Goal: Information Seeking & Learning: Learn about a topic

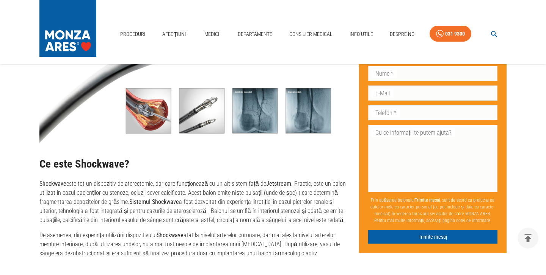
scroll to position [666, 0]
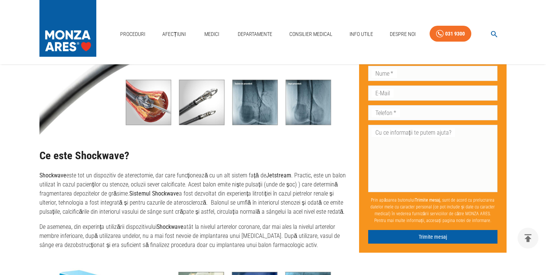
click at [266, 106] on img at bounding box center [192, 55] width 307 height 173
click at [252, 87] on img at bounding box center [192, 55] width 307 height 173
drag, startPoint x: 255, startPoint y: 83, endPoint x: 253, endPoint y: 79, distance: 4.6
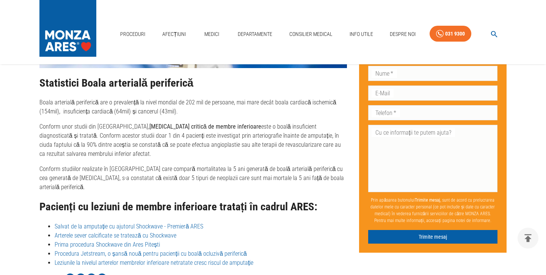
scroll to position [1766, 0]
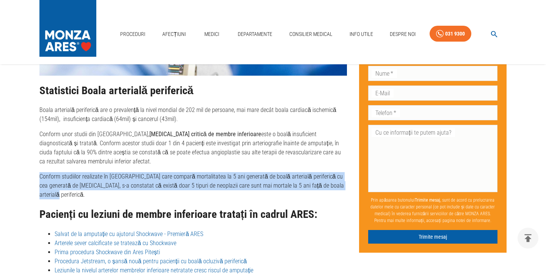
drag, startPoint x: 52, startPoint y: 165, endPoint x: 172, endPoint y: 193, distance: 123.8
click at [172, 193] on div "Statistici Boala arterială periferică Boala arterială periferică are o prevalen…" at bounding box center [192, 73] width 307 height 404
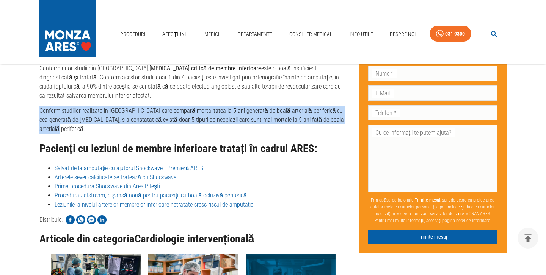
scroll to position [1833, 0]
click at [249, 173] on li "Arterele sever calcificate se tratează cu Shockwave" at bounding box center [201, 177] width 292 height 9
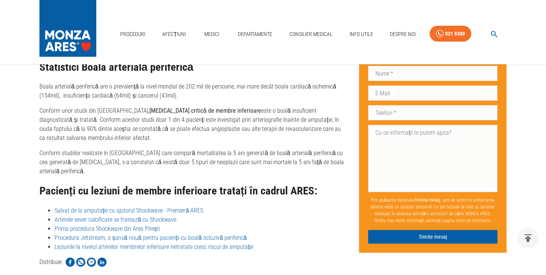
scroll to position [1831, 0]
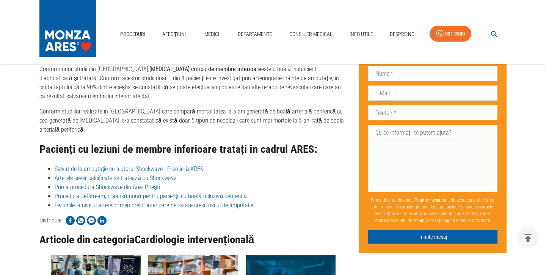
click at [187, 167] on link "Salvat de la amputație cu ajutorul Shockwave - Premieră ARES" at bounding box center [129, 169] width 149 height 7
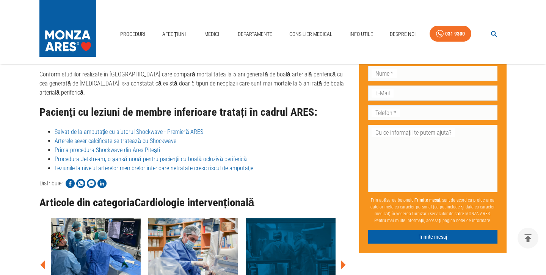
scroll to position [1871, 0]
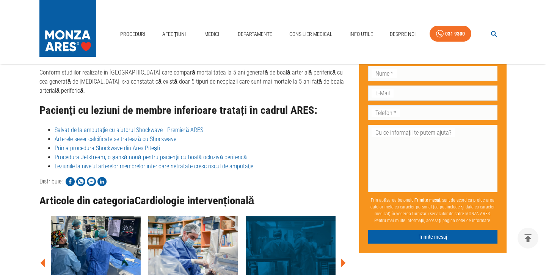
click at [145, 156] on link "Procedura Jetstream, o șansă nouă pentru pacienții cu boală ocluzivă periferică" at bounding box center [151, 157] width 192 height 7
click at [140, 146] on link "Prima procedura Shockwave din Ares Pitești" at bounding box center [107, 148] width 105 height 7
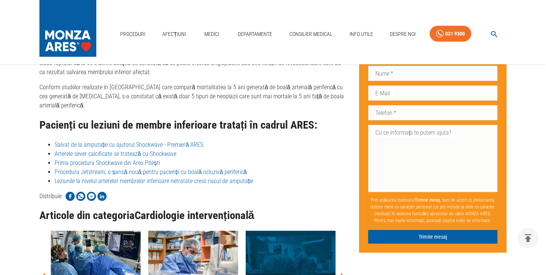
scroll to position [1592, 0]
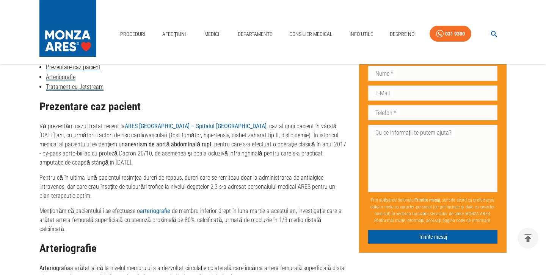
scroll to position [321, 0]
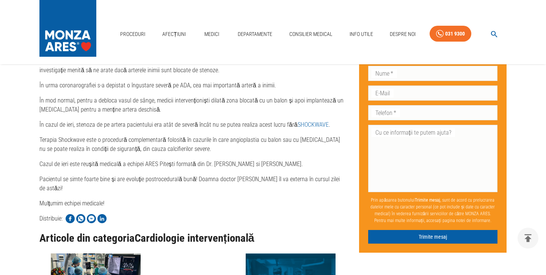
scroll to position [657, 0]
